Goal: Transaction & Acquisition: Purchase product/service

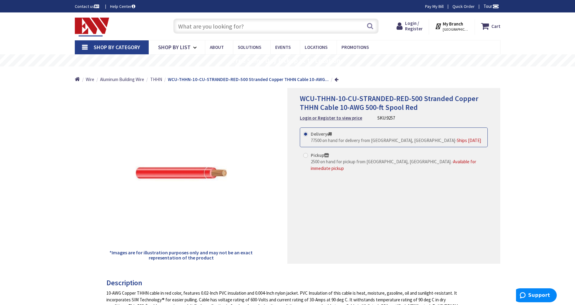
click at [457, 27] on span "[GEOGRAPHIC_DATA], [GEOGRAPHIC_DATA]" at bounding box center [456, 29] width 26 height 5
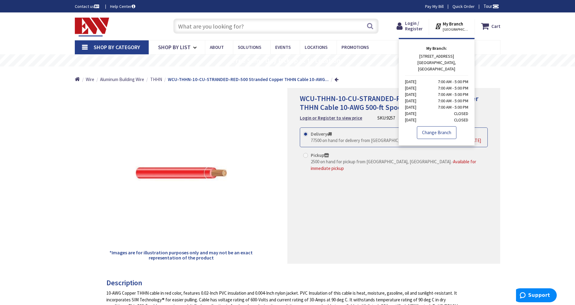
click at [440, 127] on link "Change Branch" at bounding box center [437, 132] width 40 height 13
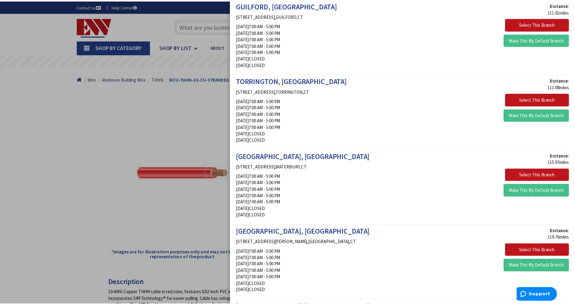
scroll to position [912, 0]
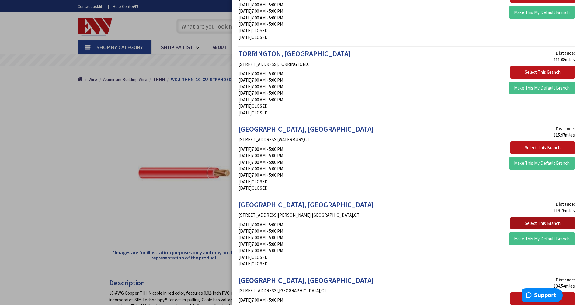
click at [535, 224] on button "Select This Branch" at bounding box center [542, 223] width 64 height 13
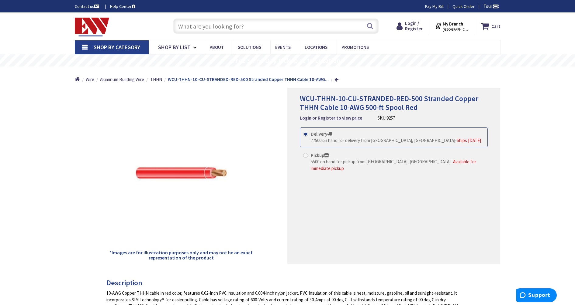
click at [254, 27] on input "text" at bounding box center [275, 26] width 205 height 15
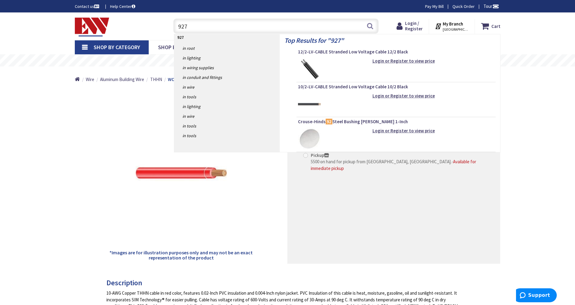
type input "9275"
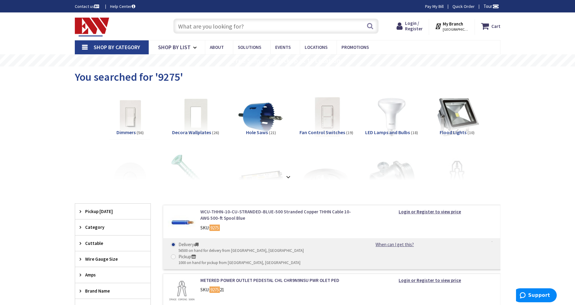
click at [254, 213] on link "WCU-THHN-10-CU-STRANDED-BLUE-500 Stranded Copper THHN Cable 10-AWG 500-ft Spool…" at bounding box center [277, 215] width 155 height 13
